Goal: Navigation & Orientation: Find specific page/section

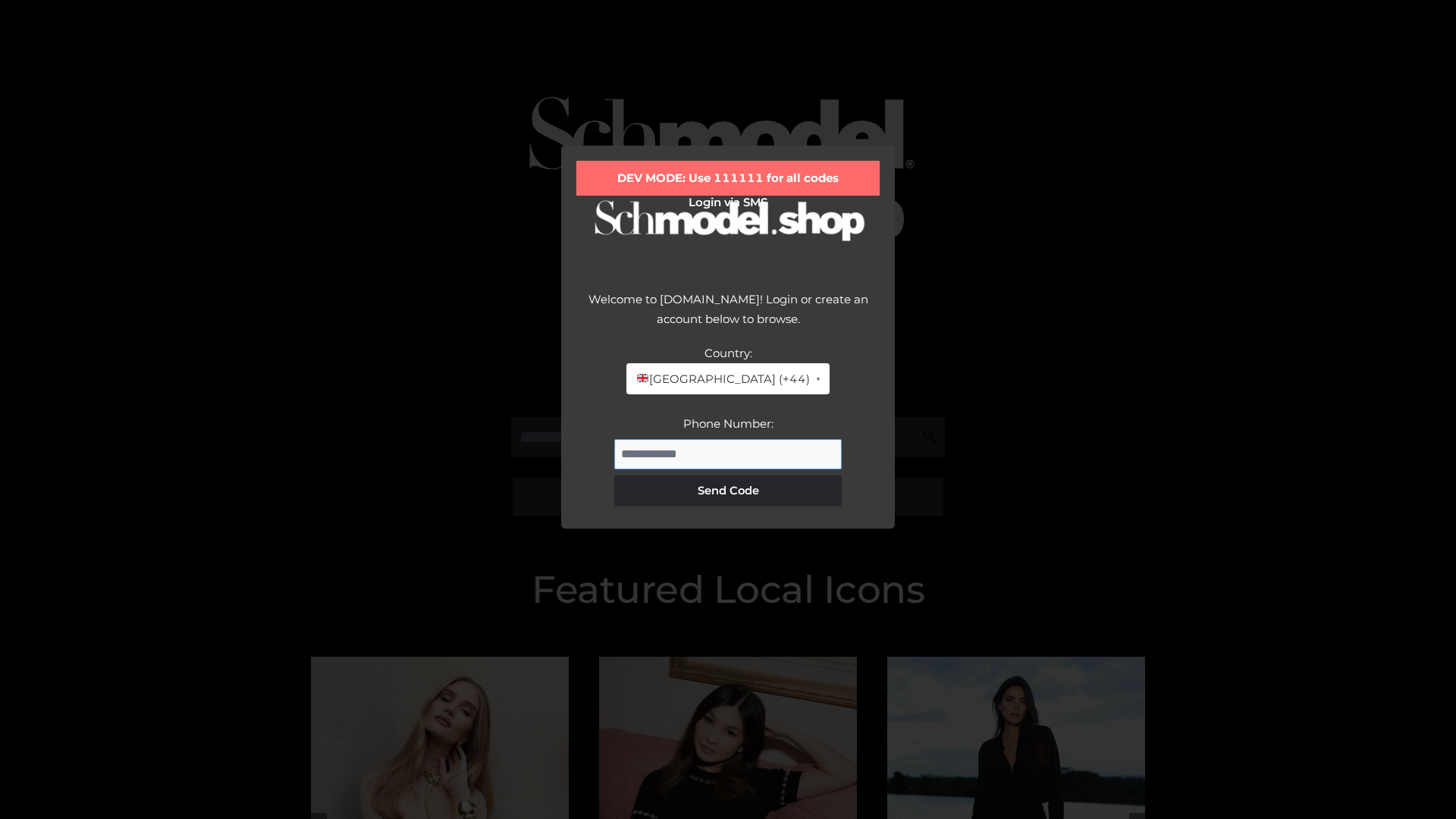
click at [728, 453] on input "Phone Number:" at bounding box center [728, 454] width 228 height 30
type input "**********"
click at [728, 490] on button "Send Code" at bounding box center [728, 491] width 228 height 30
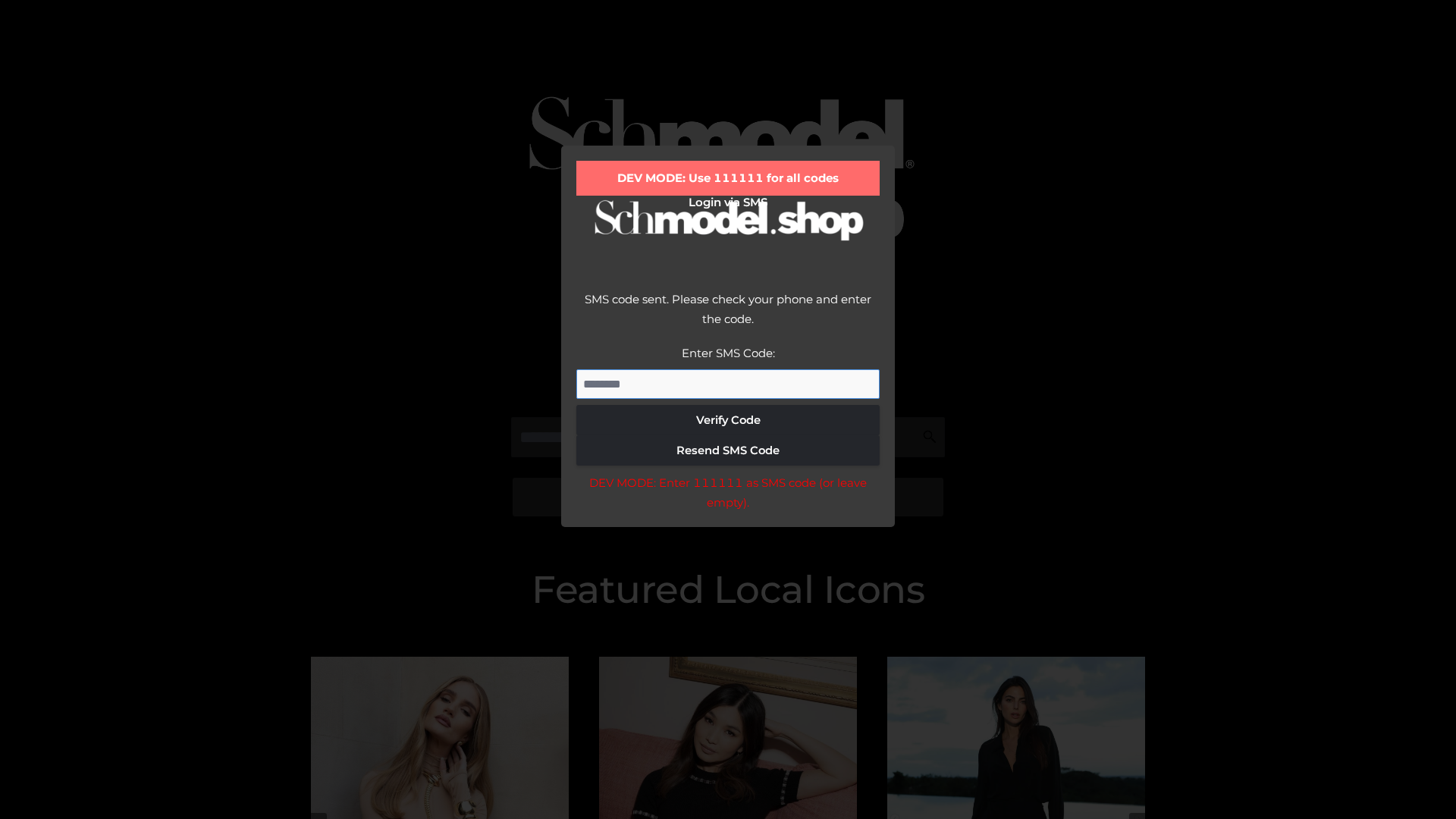
click at [728, 383] on input "Enter SMS Code:" at bounding box center [728, 384] width 303 height 30
type input "******"
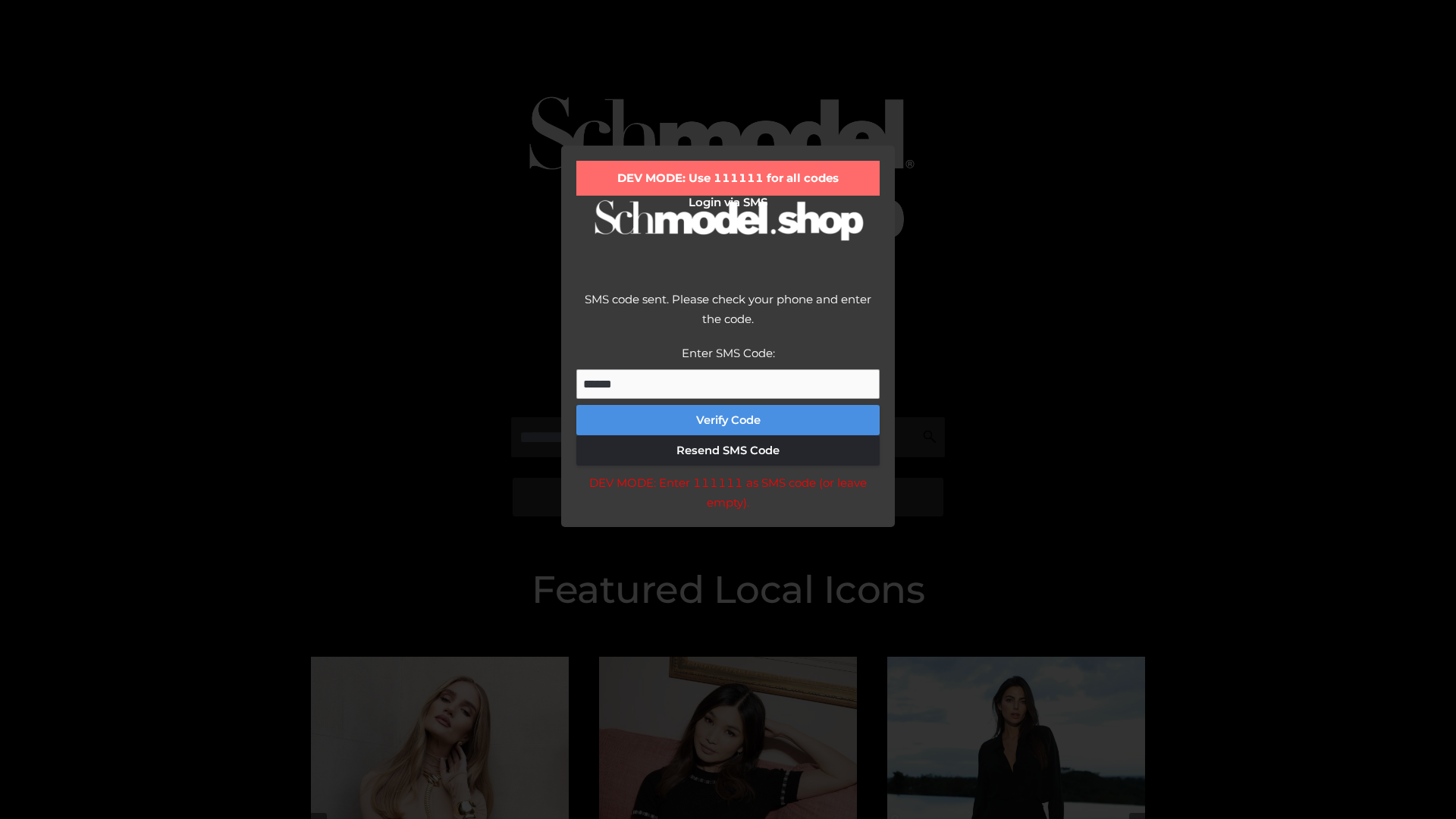
click at [728, 420] on button "Verify Code" at bounding box center [728, 420] width 303 height 30
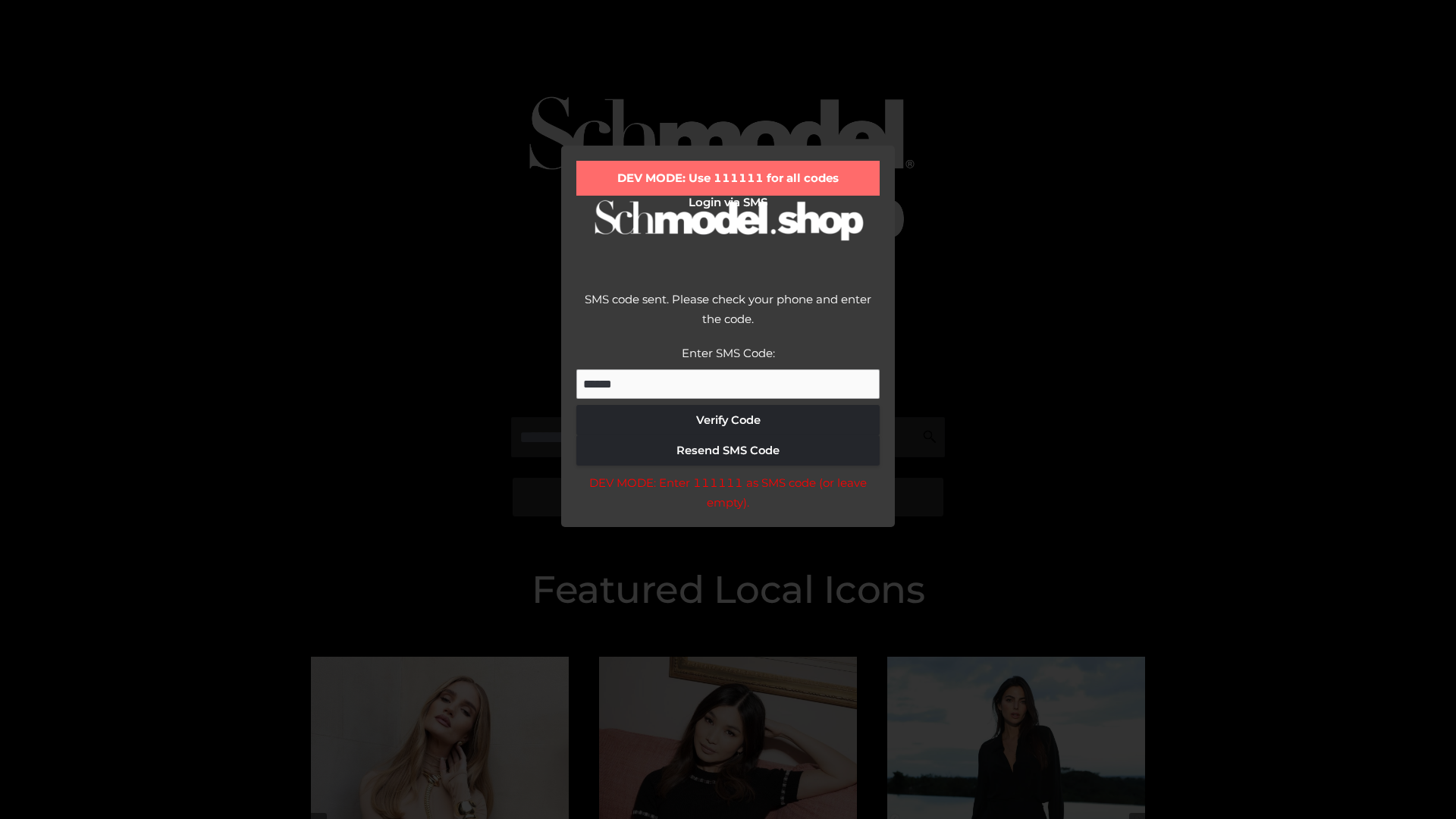
click at [727, 497] on div "DEV MODE: Enter 111111 as SMS code (or leave empty)." at bounding box center [728, 492] width 303 height 39
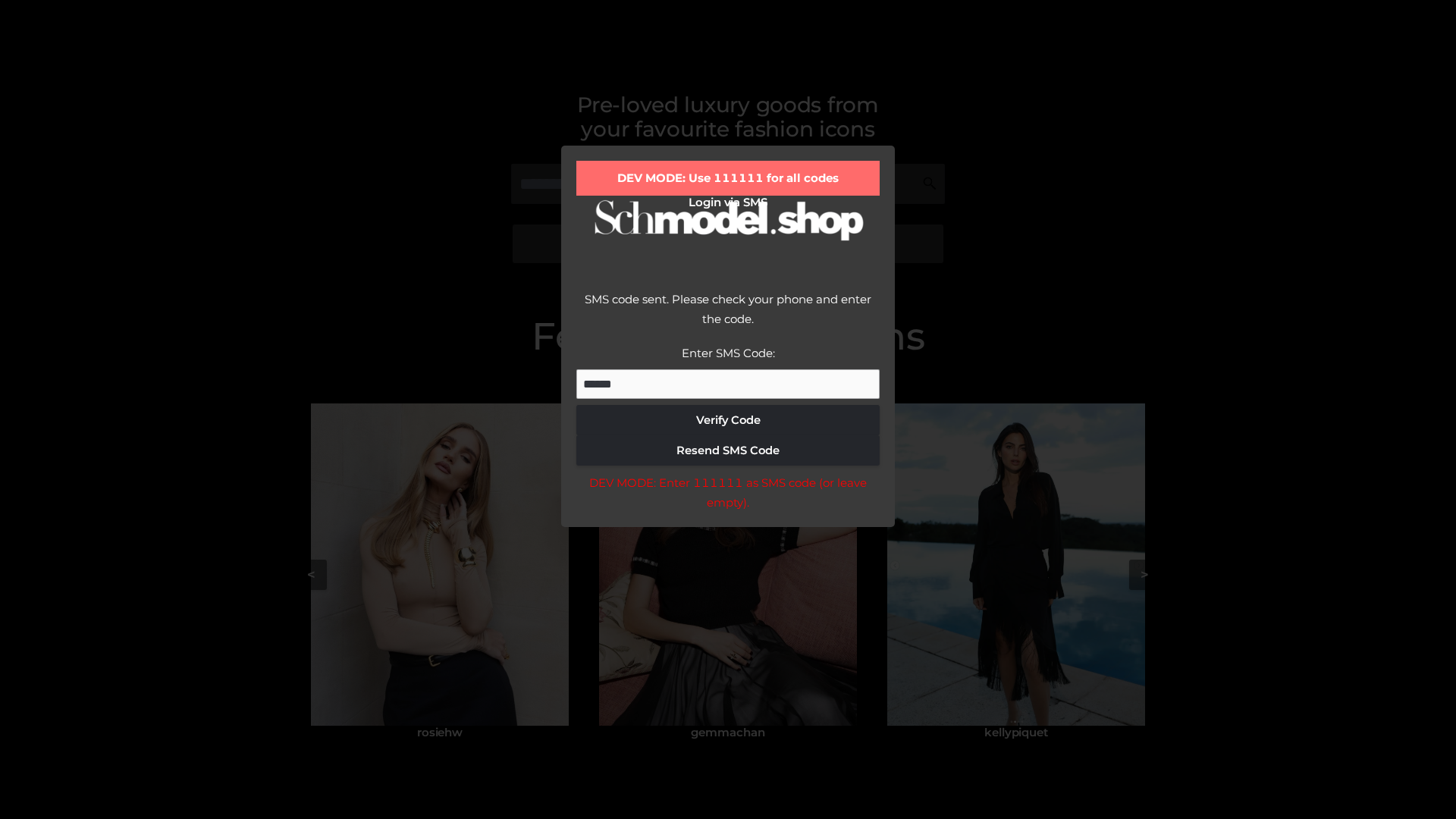
scroll to position [323, 0]
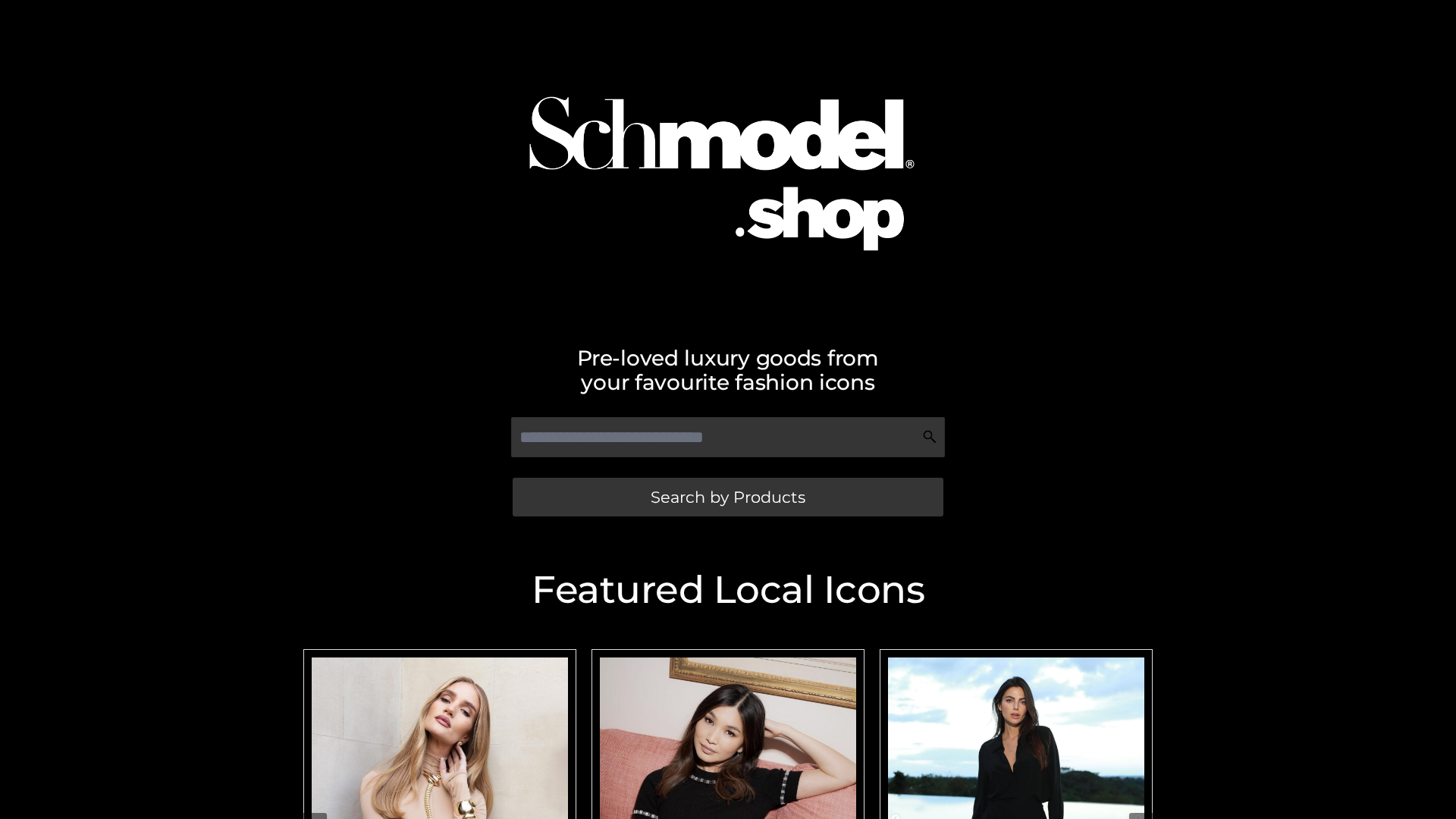
scroll to position [322, 0]
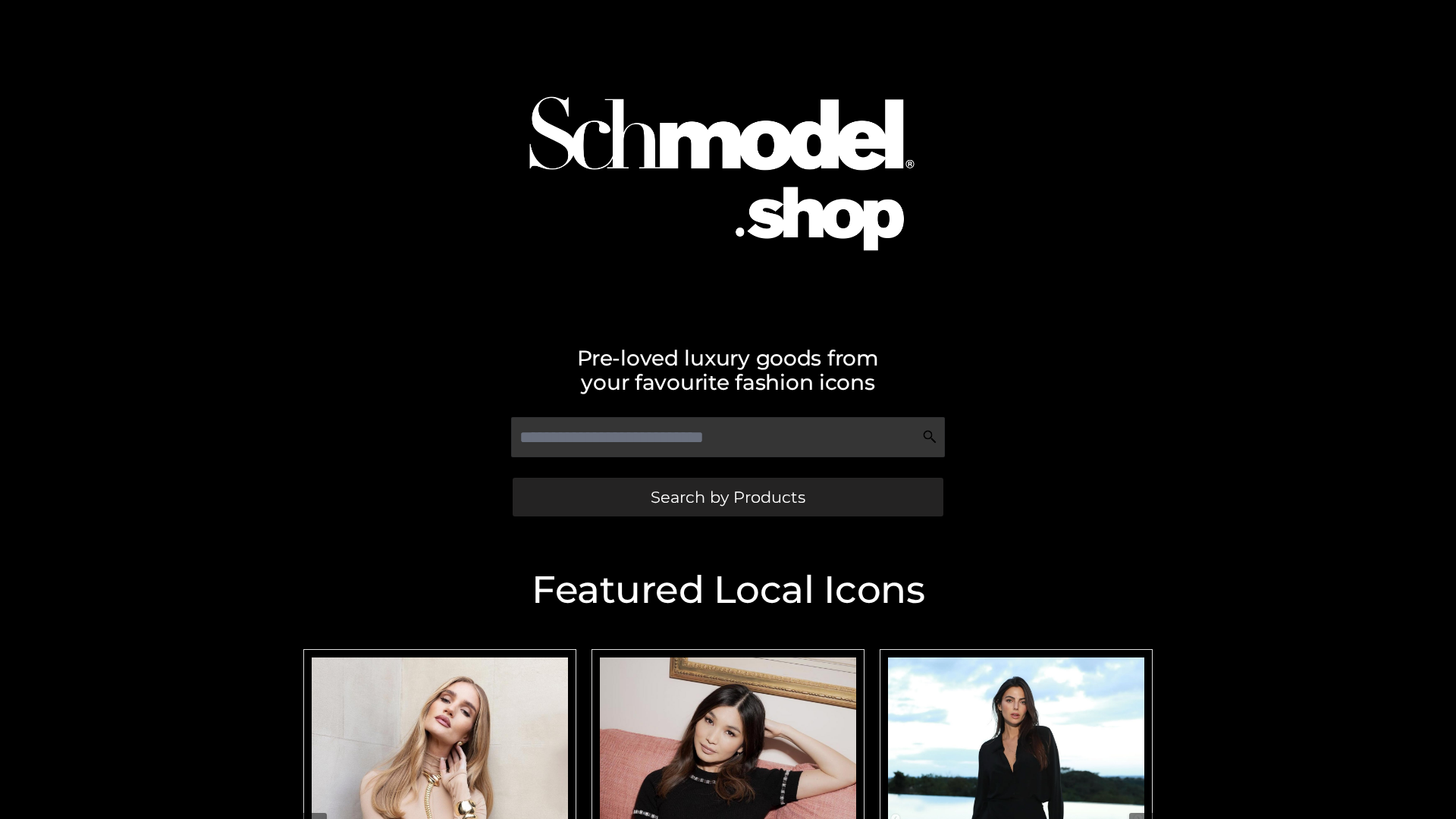
click at [727, 497] on span "Search by Products" at bounding box center [728, 497] width 155 height 16
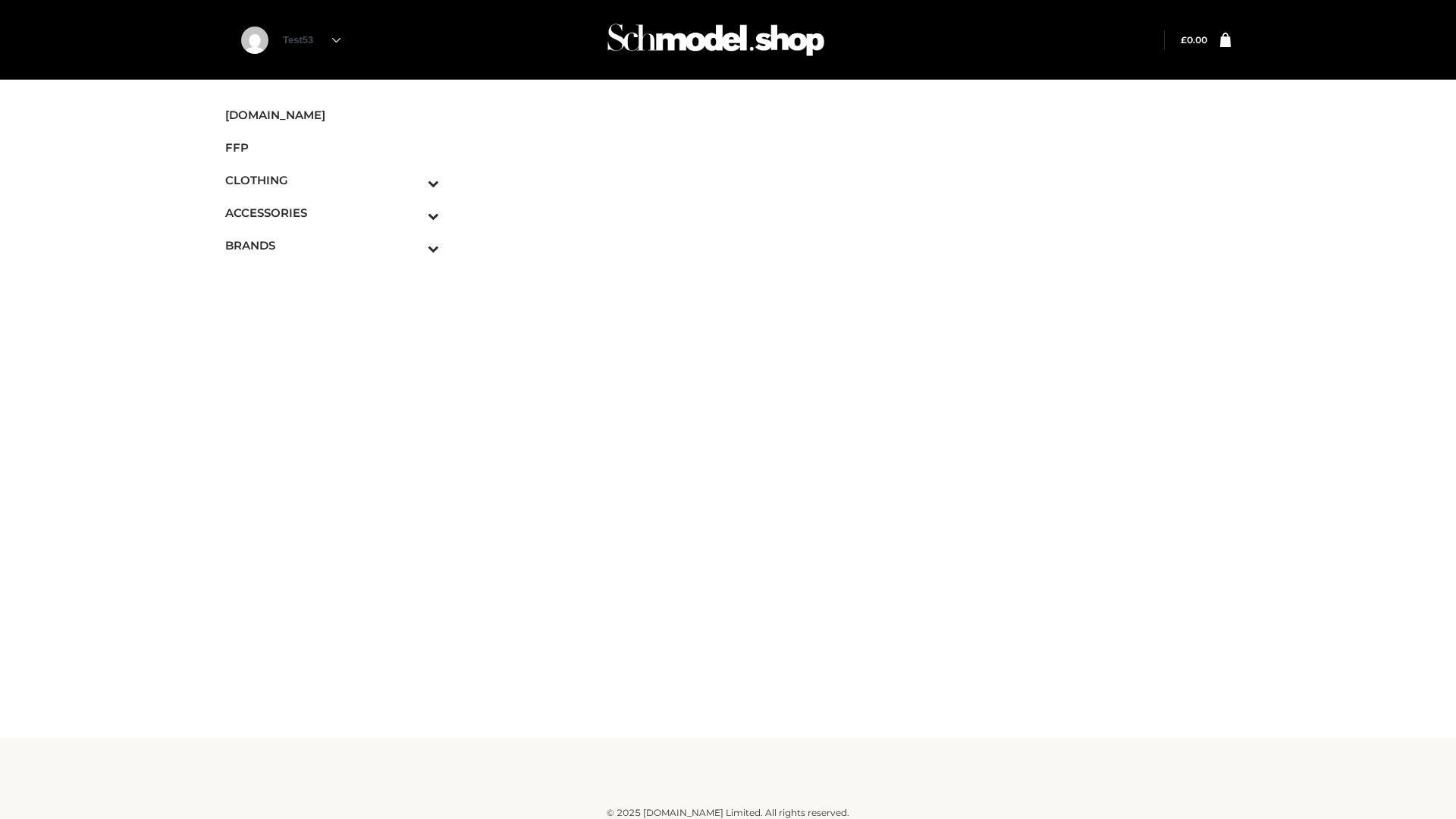
scroll to position [9, 0]
